Goal: Navigation & Orientation: Find specific page/section

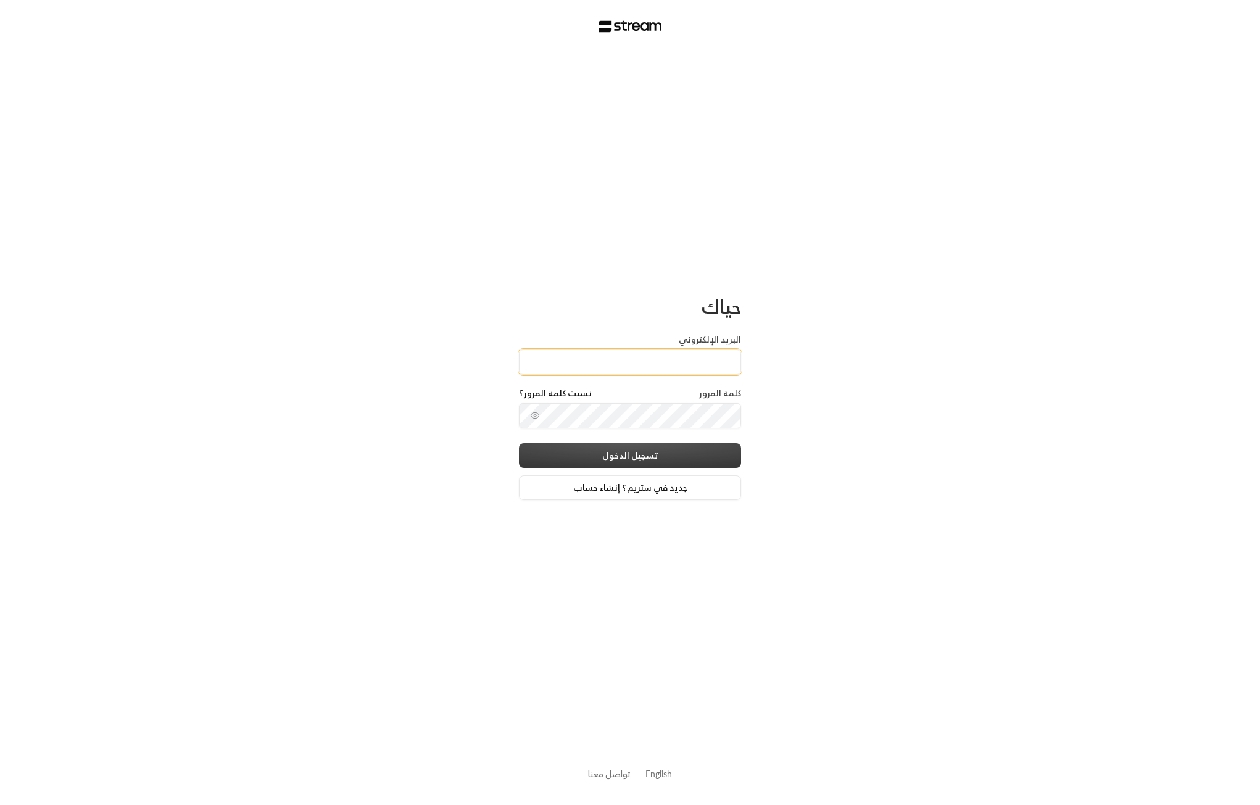
type input "[EMAIL_ADDRESS][DOMAIN_NAME]"
click at [683, 452] on button "تسجيل الدخول" at bounding box center [630, 455] width 222 height 25
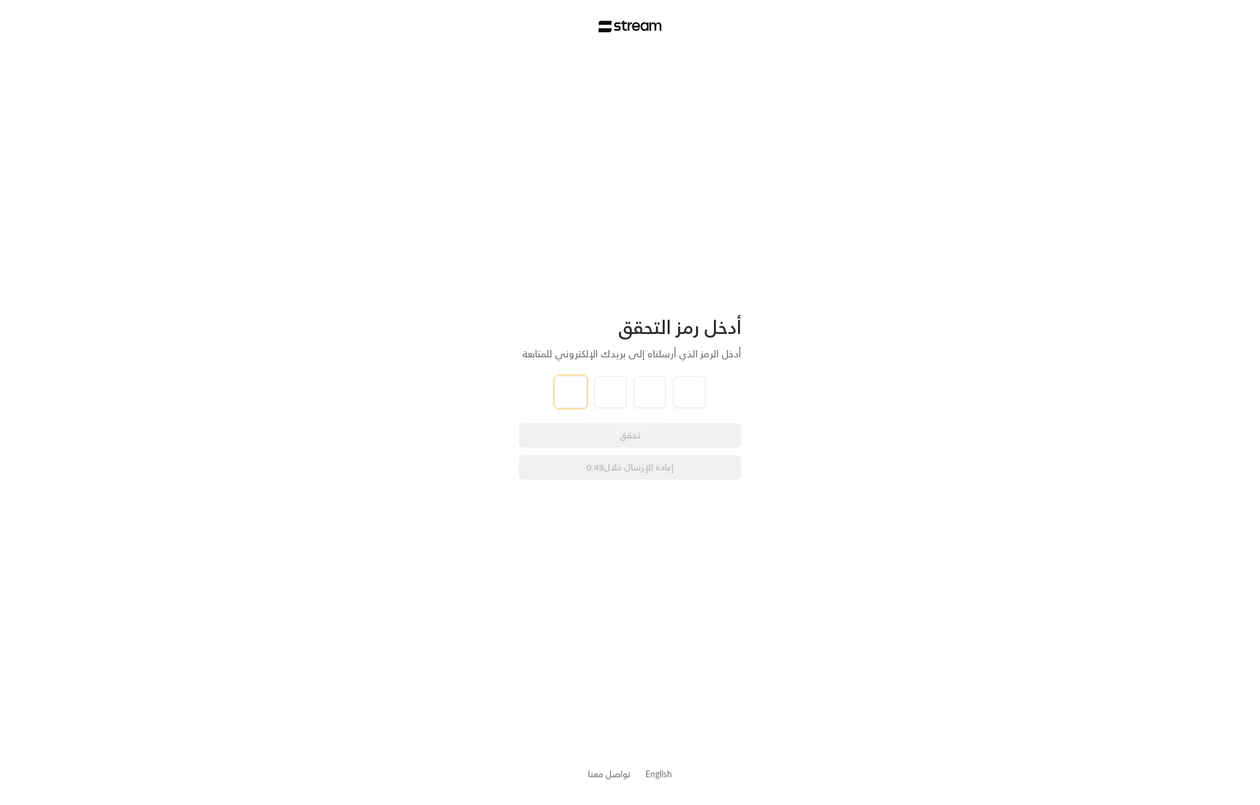
type input "9"
type input "1"
type input "4"
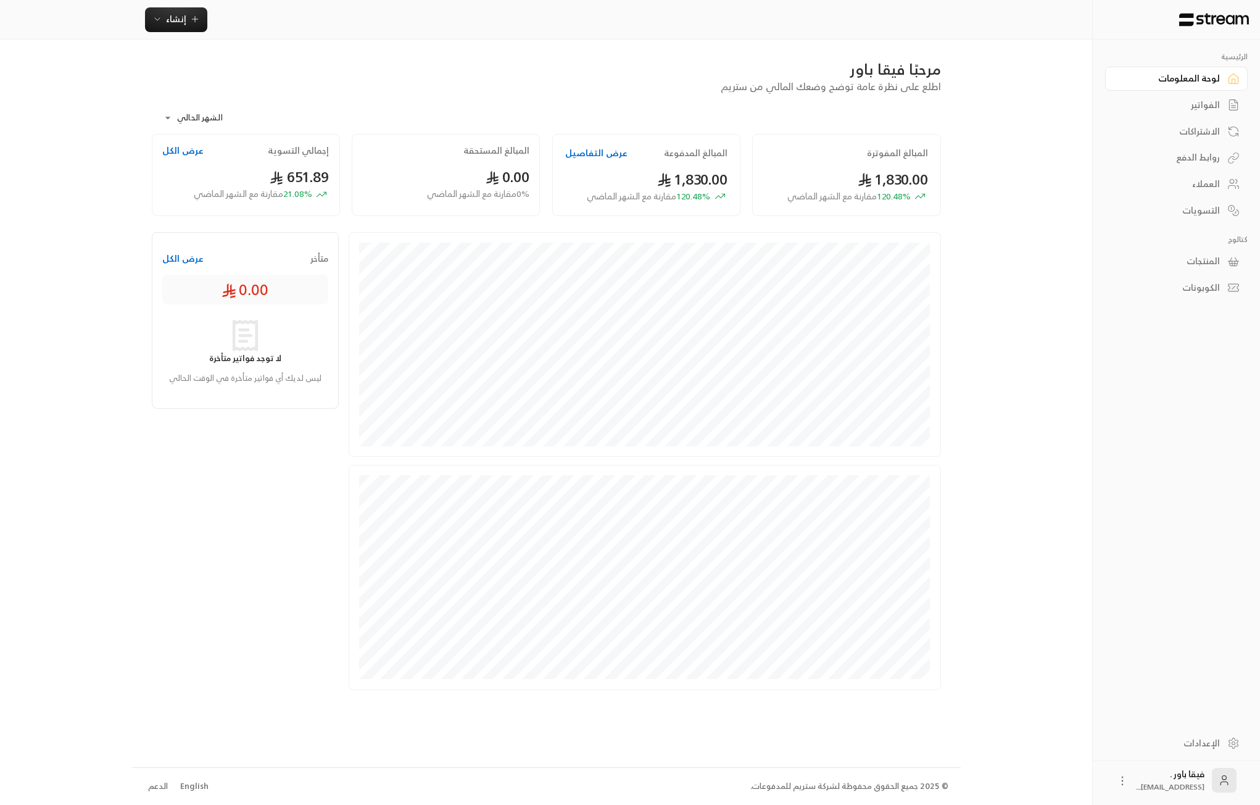
click at [1183, 178] on div "العملاء" at bounding box center [1170, 184] width 99 height 12
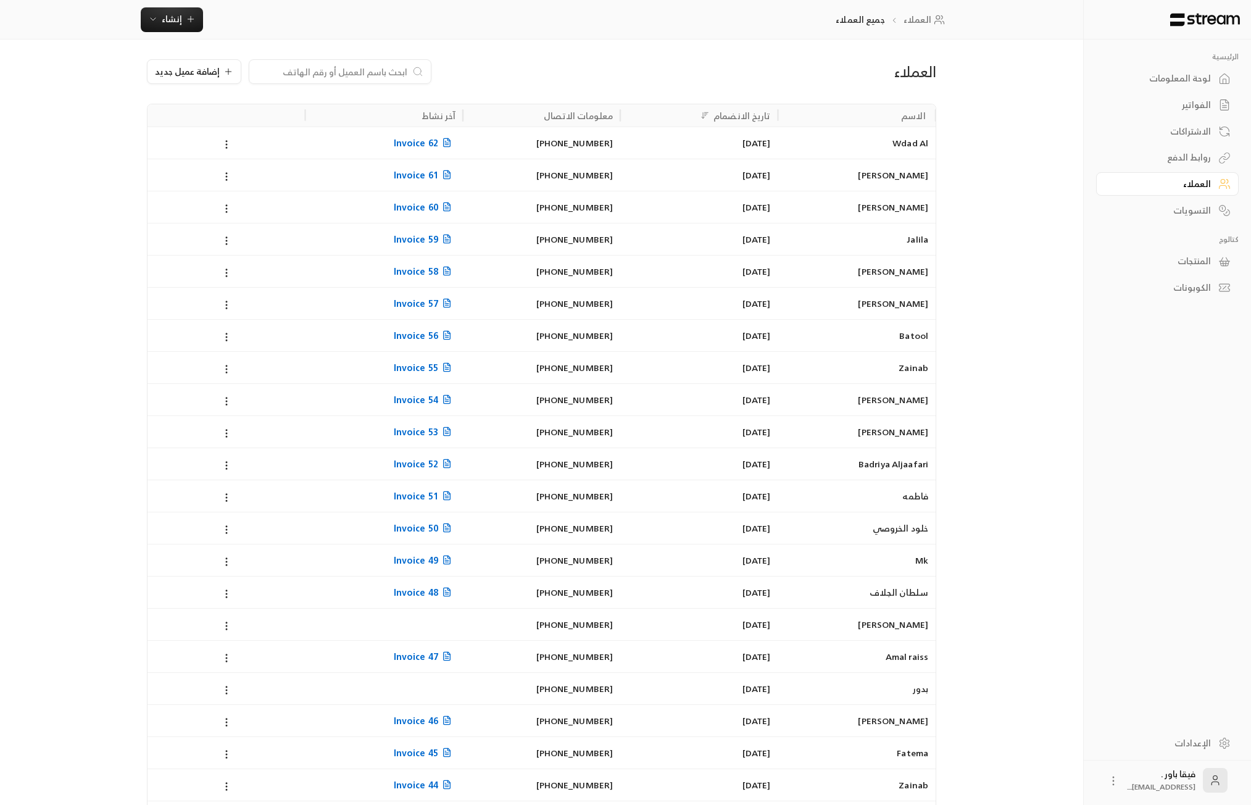
click at [1189, 77] on div "لوحة المعلومات" at bounding box center [1160, 78] width 99 height 12
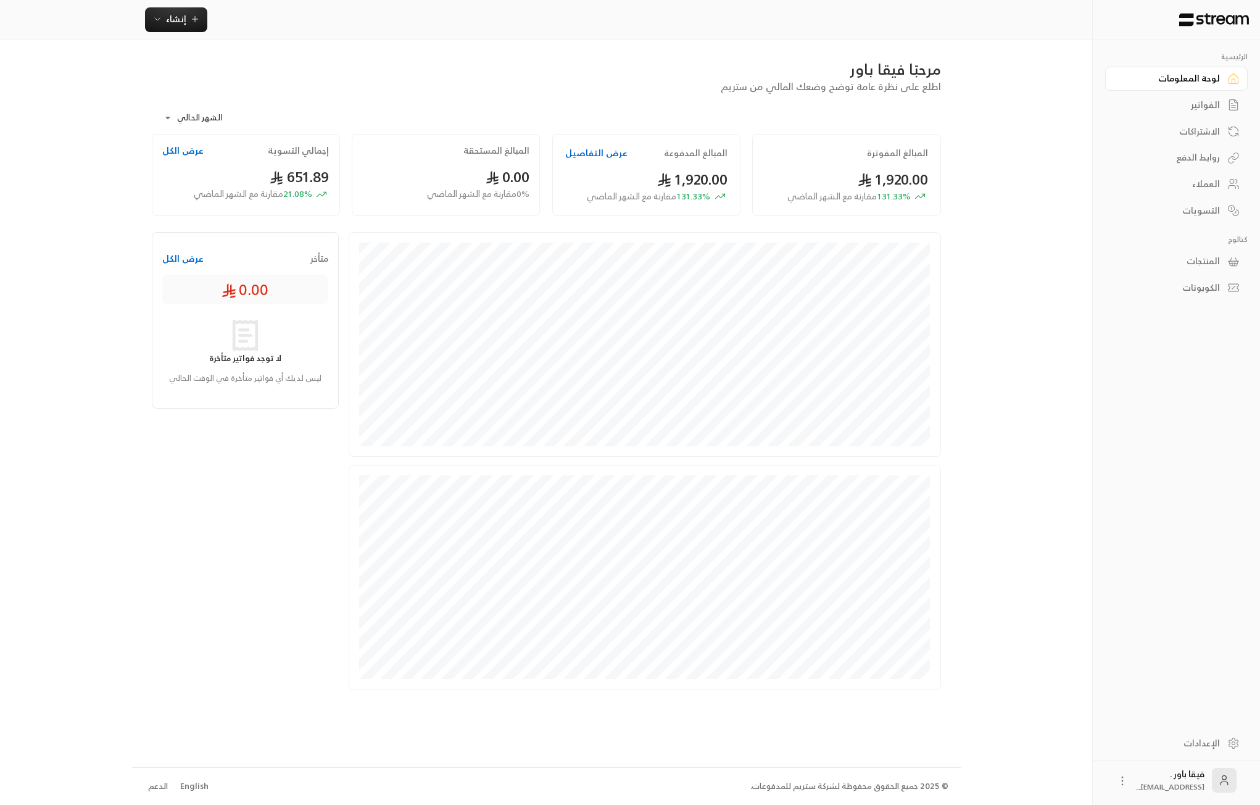
click at [1193, 188] on div "العملاء" at bounding box center [1170, 184] width 99 height 12
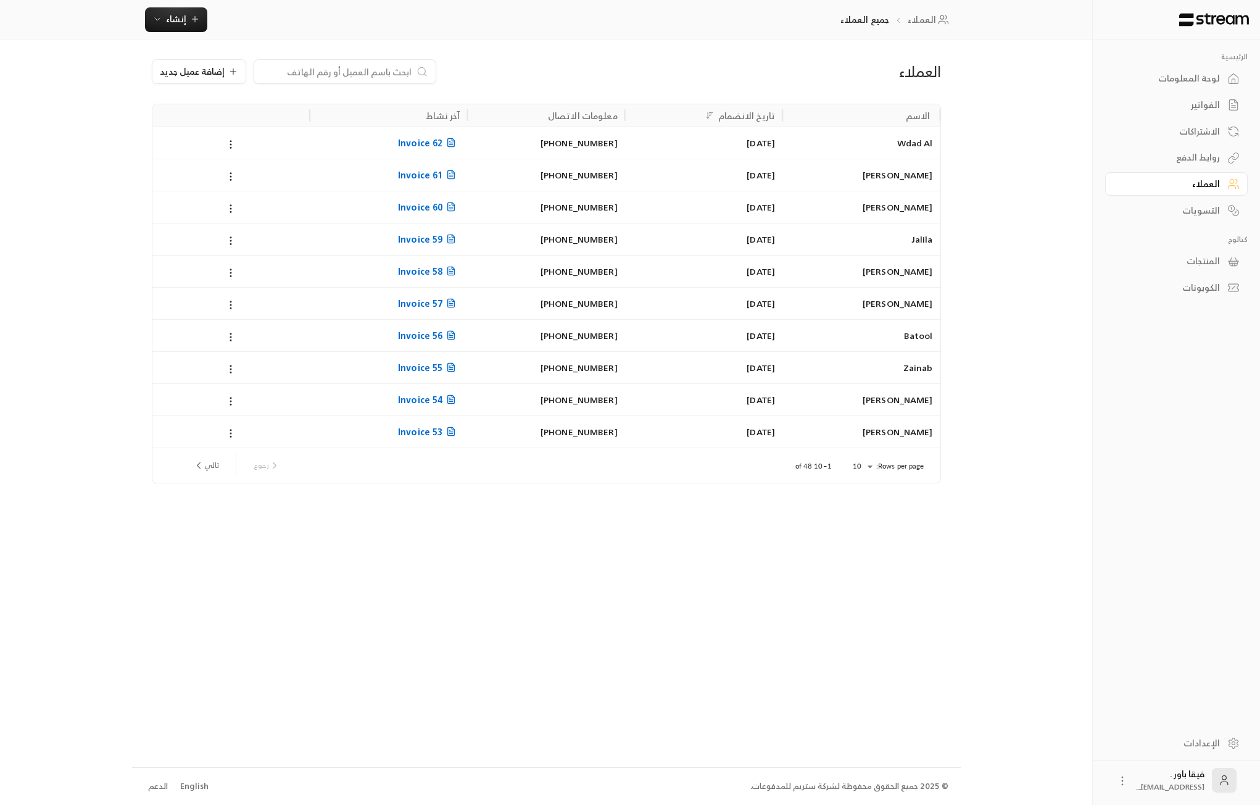
click at [1157, 85] on div "لوحة المعلومات" at bounding box center [1170, 78] width 99 height 12
